Goal: Task Accomplishment & Management: Use online tool/utility

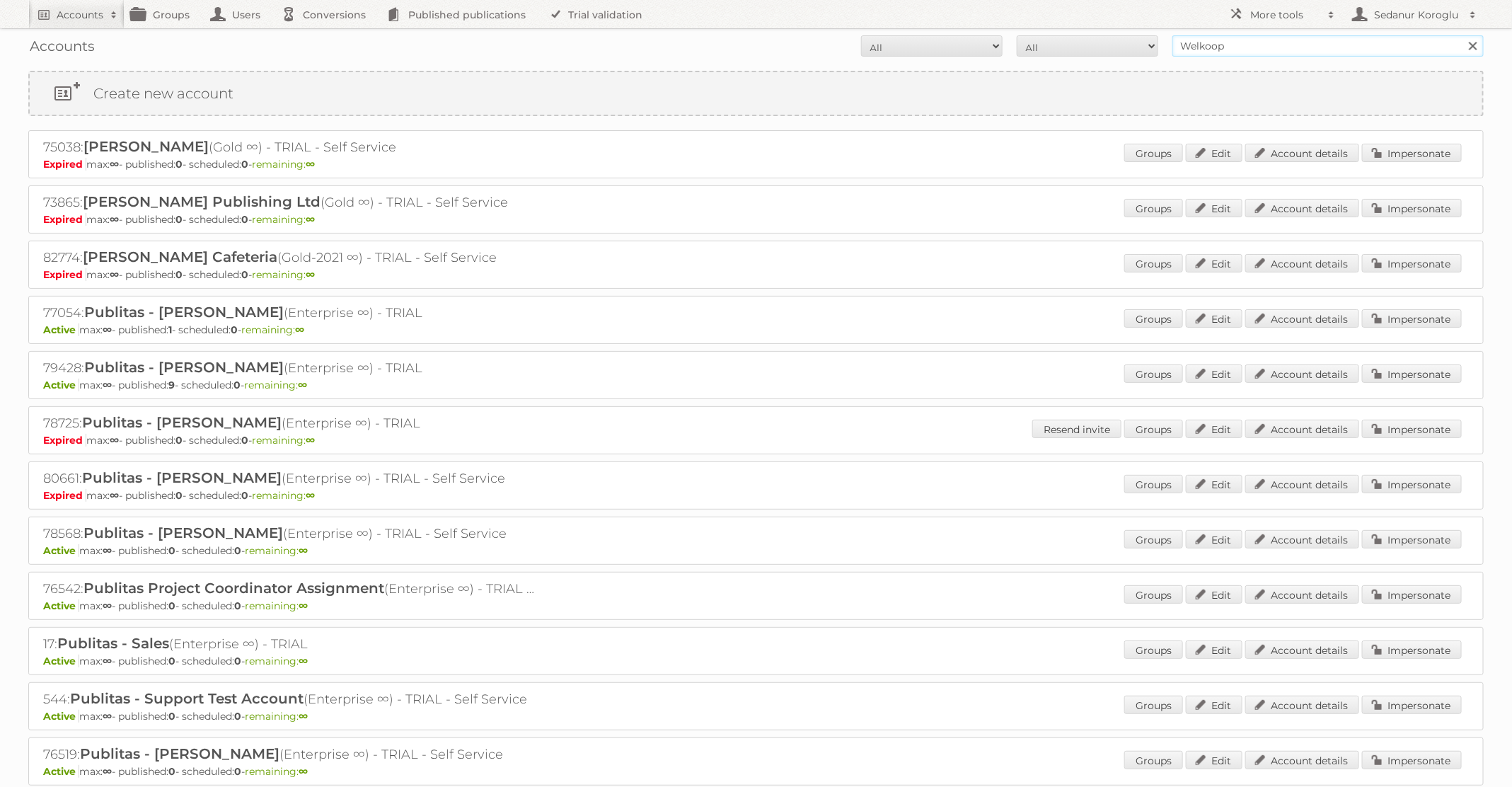
drag, startPoint x: 1269, startPoint y: 49, endPoint x: 969, endPoint y: 49, distance: 300.0
click at [979, 50] on form "All Active Expired Pending All Paid Trials Self service Welkoop Search" at bounding box center [756, 45] width 1456 height 21
type input "TFG media"
click at [1462, 35] on input "Search" at bounding box center [1472, 45] width 21 height 21
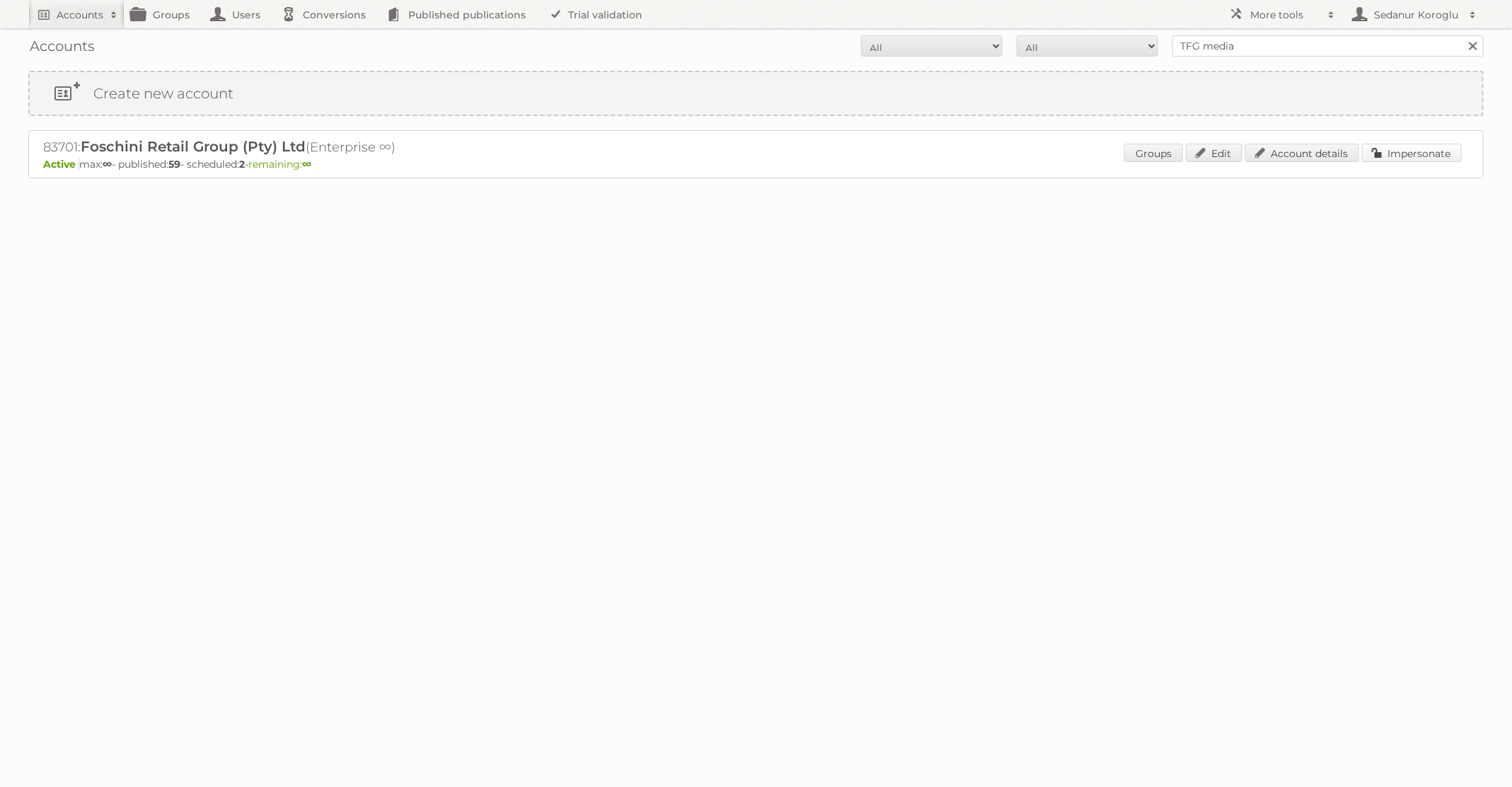
click at [1431, 154] on link "Impersonate" at bounding box center [1412, 153] width 100 height 18
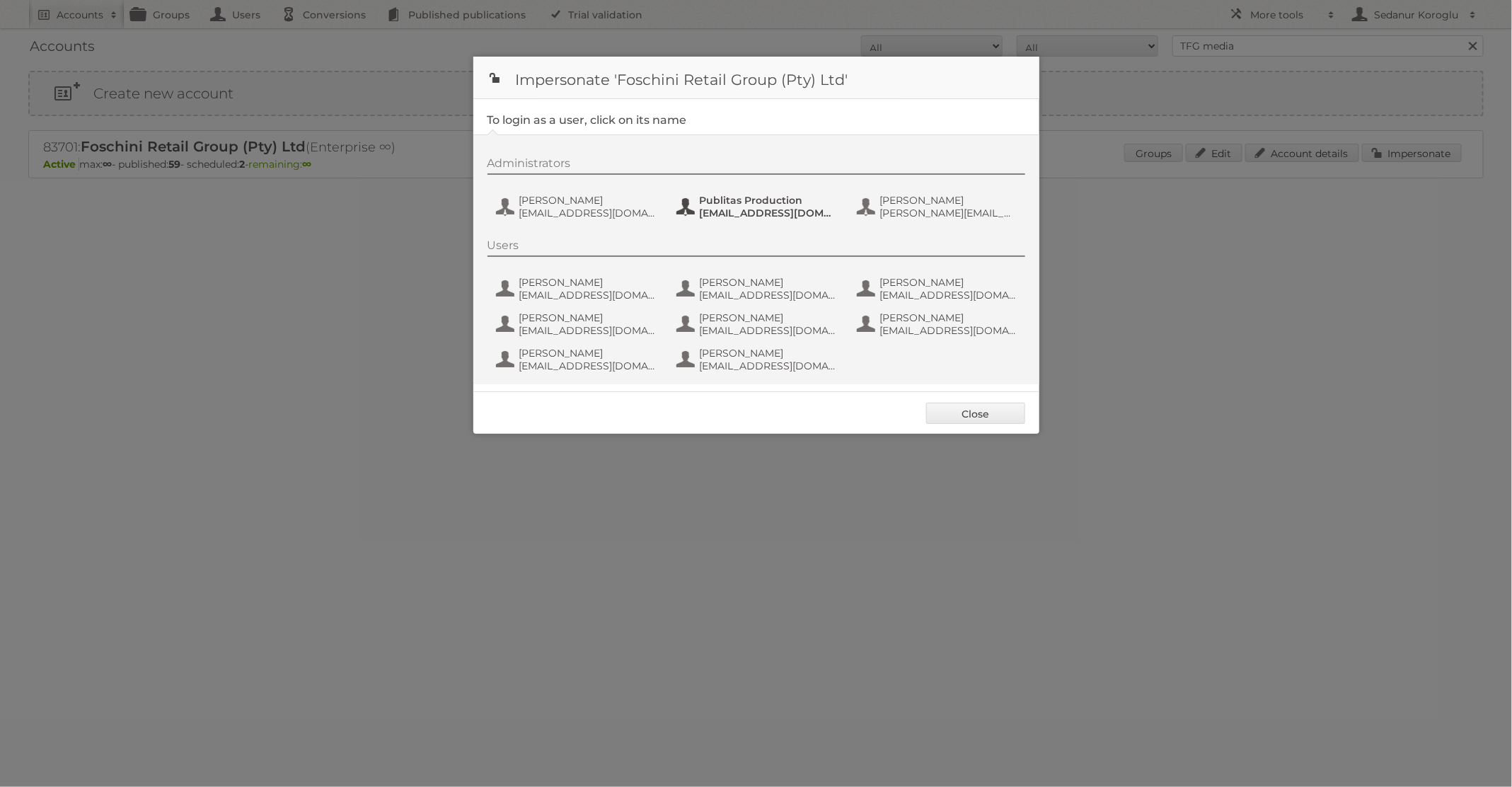
click at [747, 212] on span "[EMAIL_ADDRESS][DOMAIN_NAME]" at bounding box center [768, 213] width 138 height 13
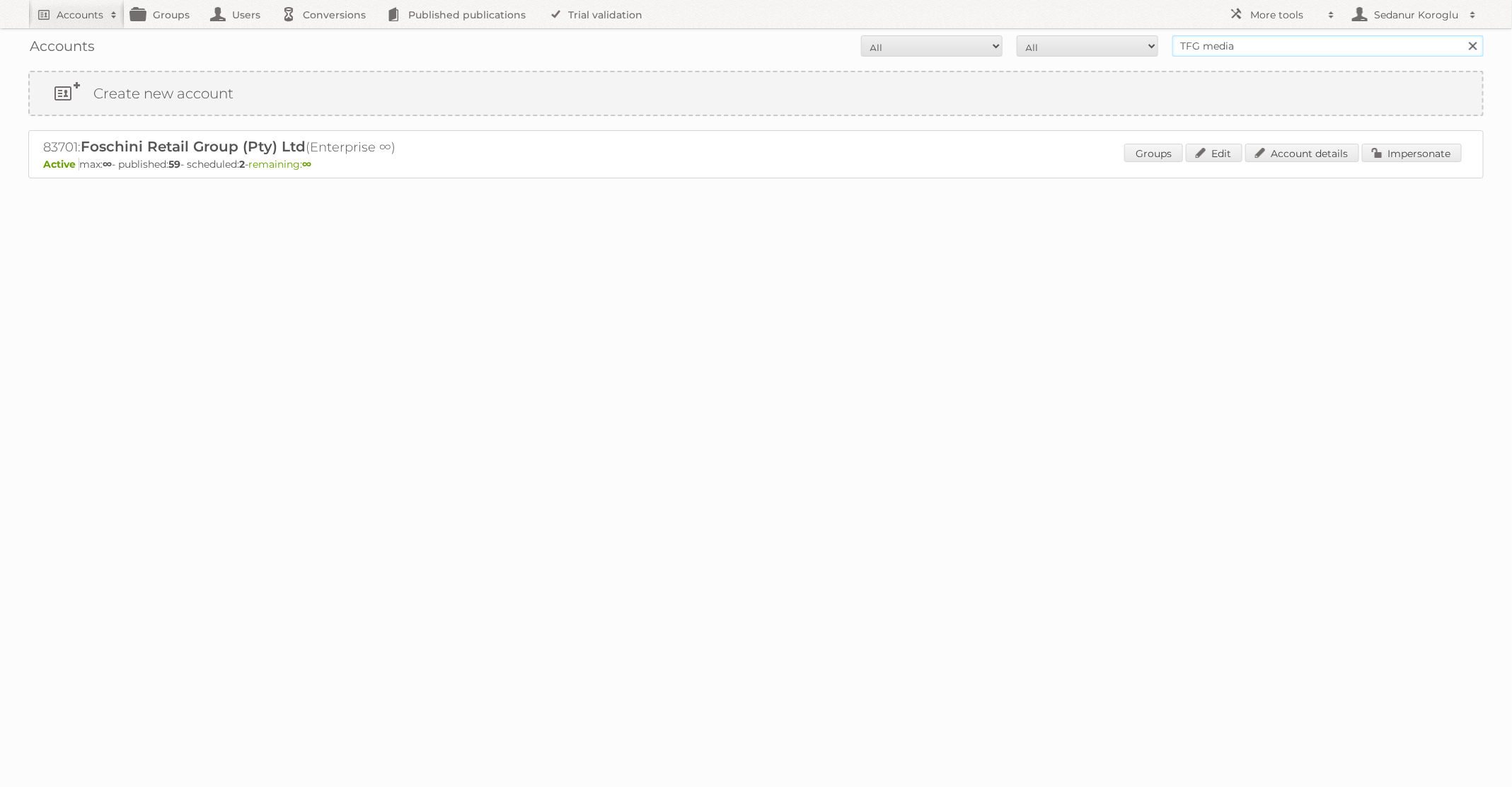
drag, startPoint x: 1251, startPoint y: 53, endPoint x: 1128, endPoint y: 30, distance: 125.1
click at [1128, 30] on div "Accounts All Active Expired Pending All Paid Trials Self service TFG media Sear…" at bounding box center [756, 46] width 1456 height 35
type input "[PERSON_NAME]"
click at [1462, 35] on input "Search" at bounding box center [1472, 45] width 21 height 21
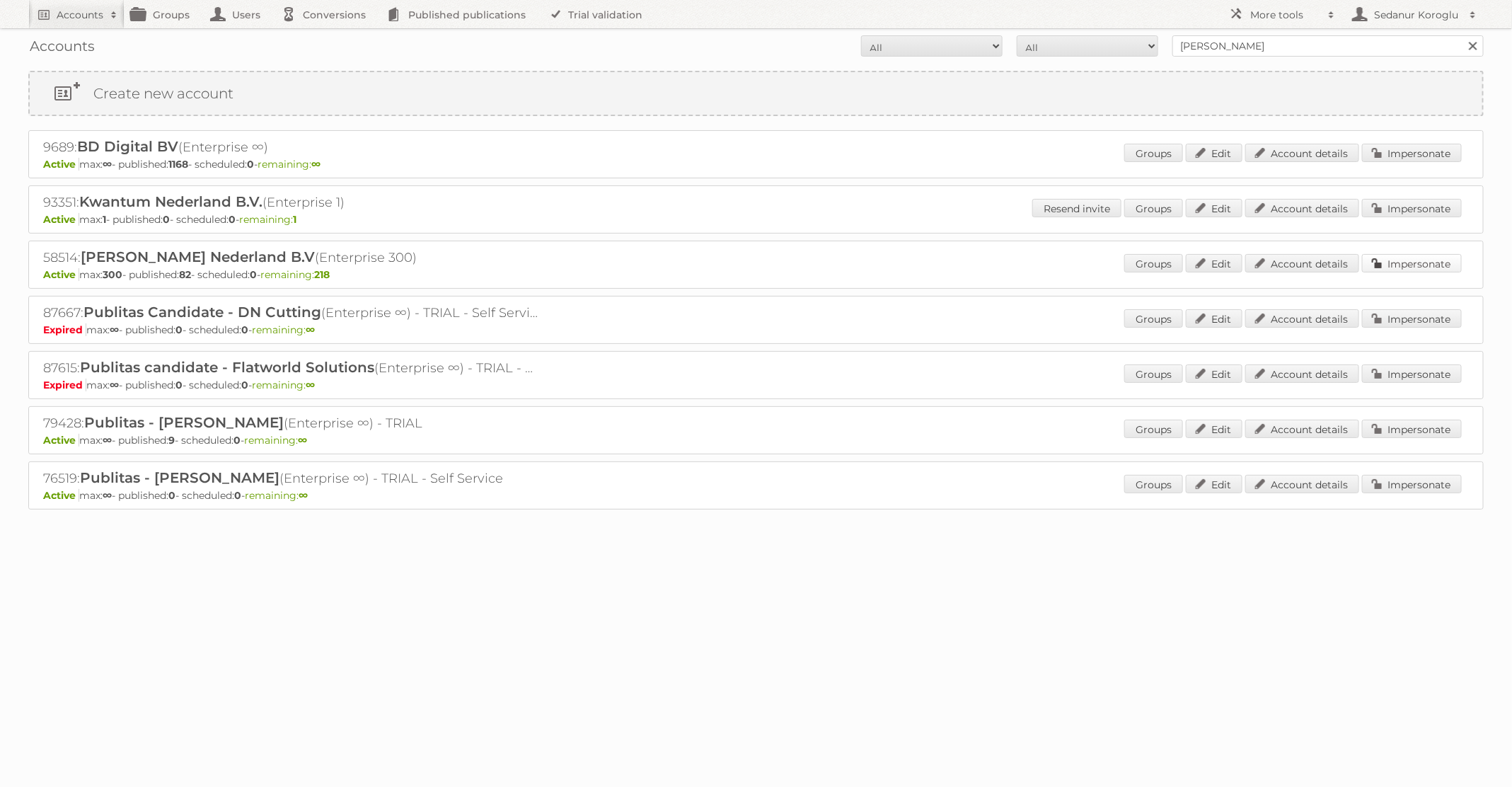
click at [1394, 268] on link "Impersonate" at bounding box center [1412, 263] width 100 height 18
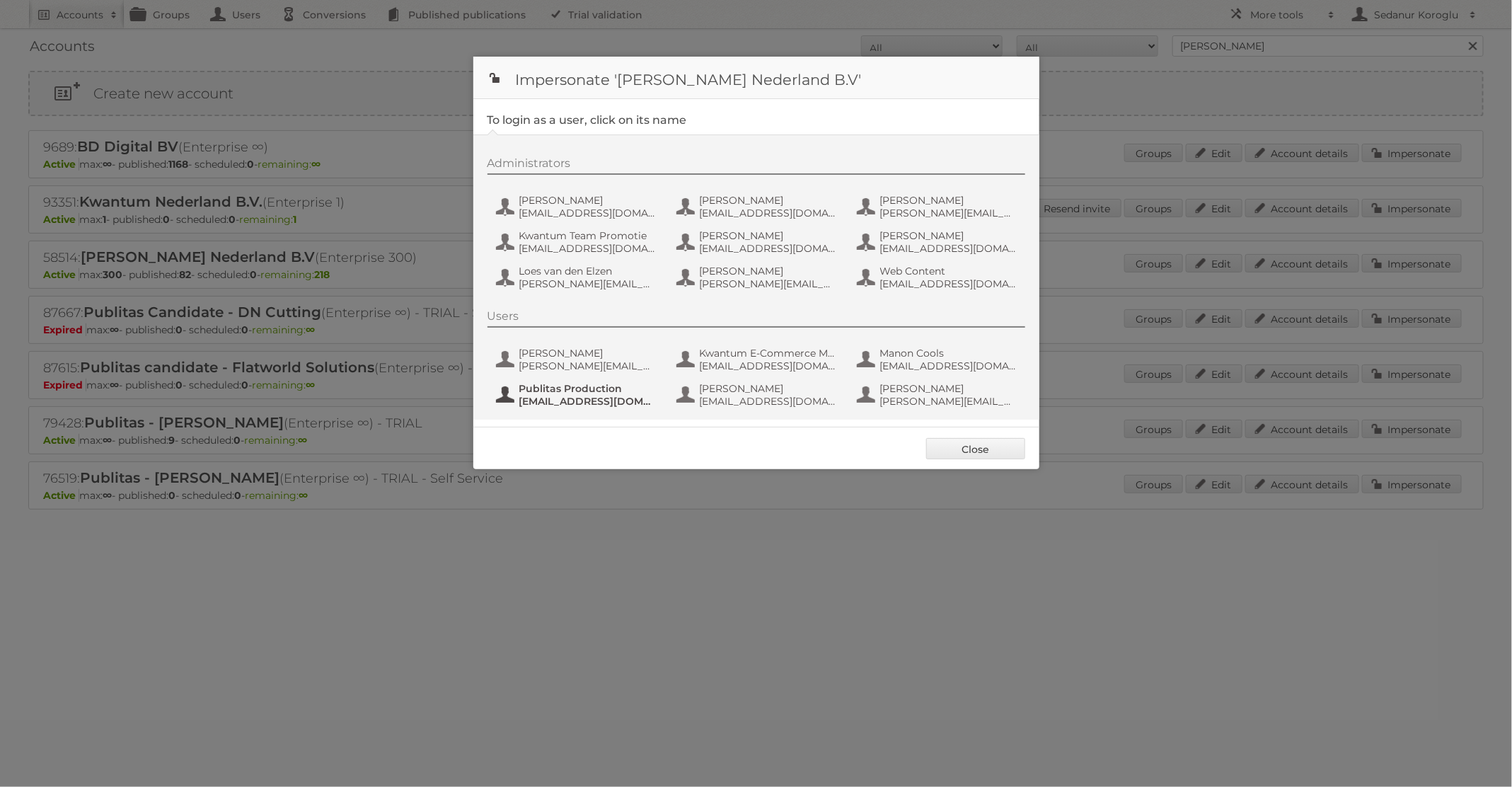
click at [575, 395] on span "fs+leenbakker@publitas.com" at bounding box center [587, 402] width 138 height 13
